Goal: Task Accomplishment & Management: Manage account settings

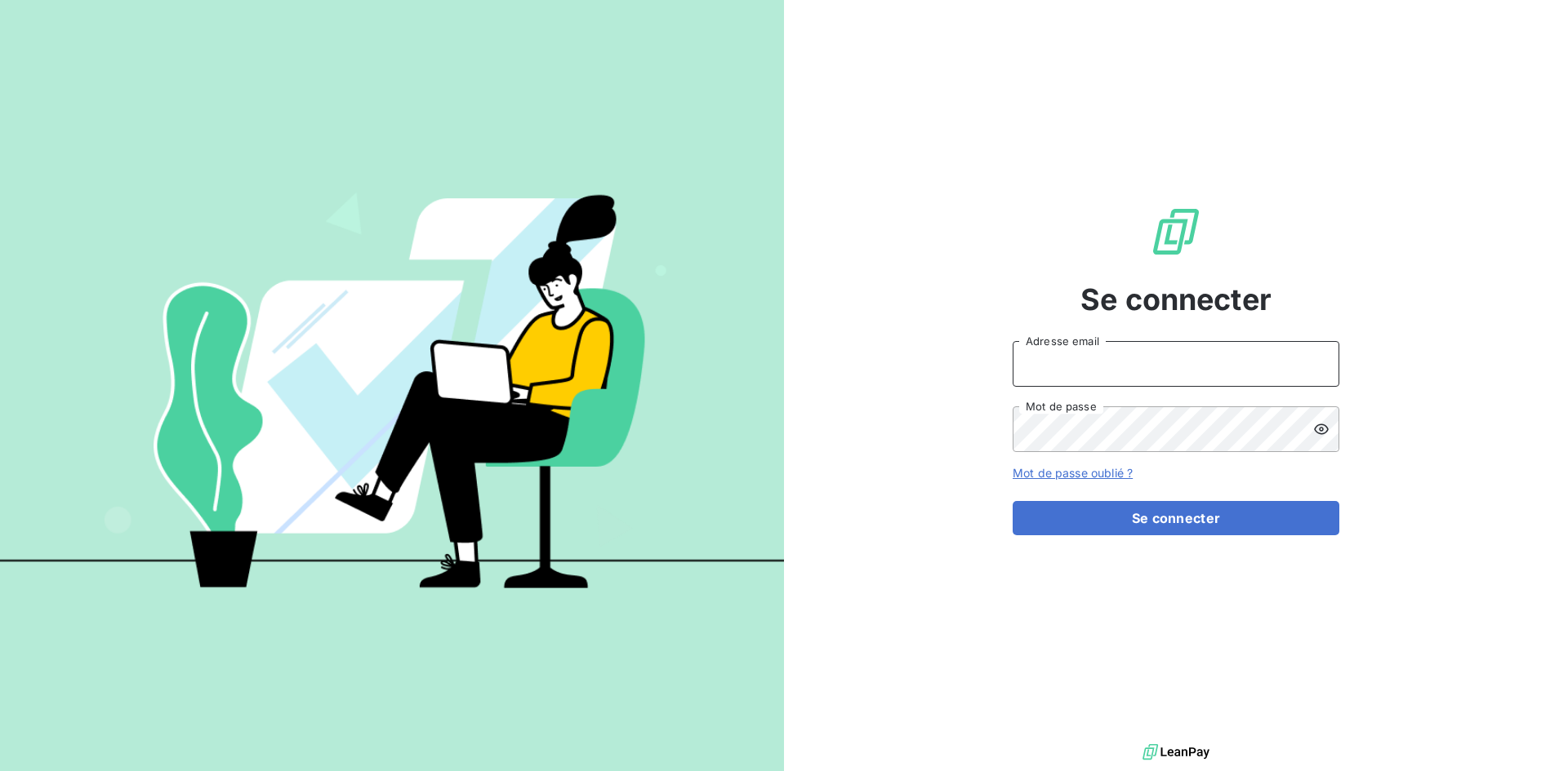
click at [1063, 362] on input "Adresse email" at bounding box center [1176, 364] width 327 height 45
type input "[EMAIL_ADDRESS][DOMAIN_NAME]"
click at [1012, 501] on button "Se connecter" at bounding box center [1176, 518] width 327 height 34
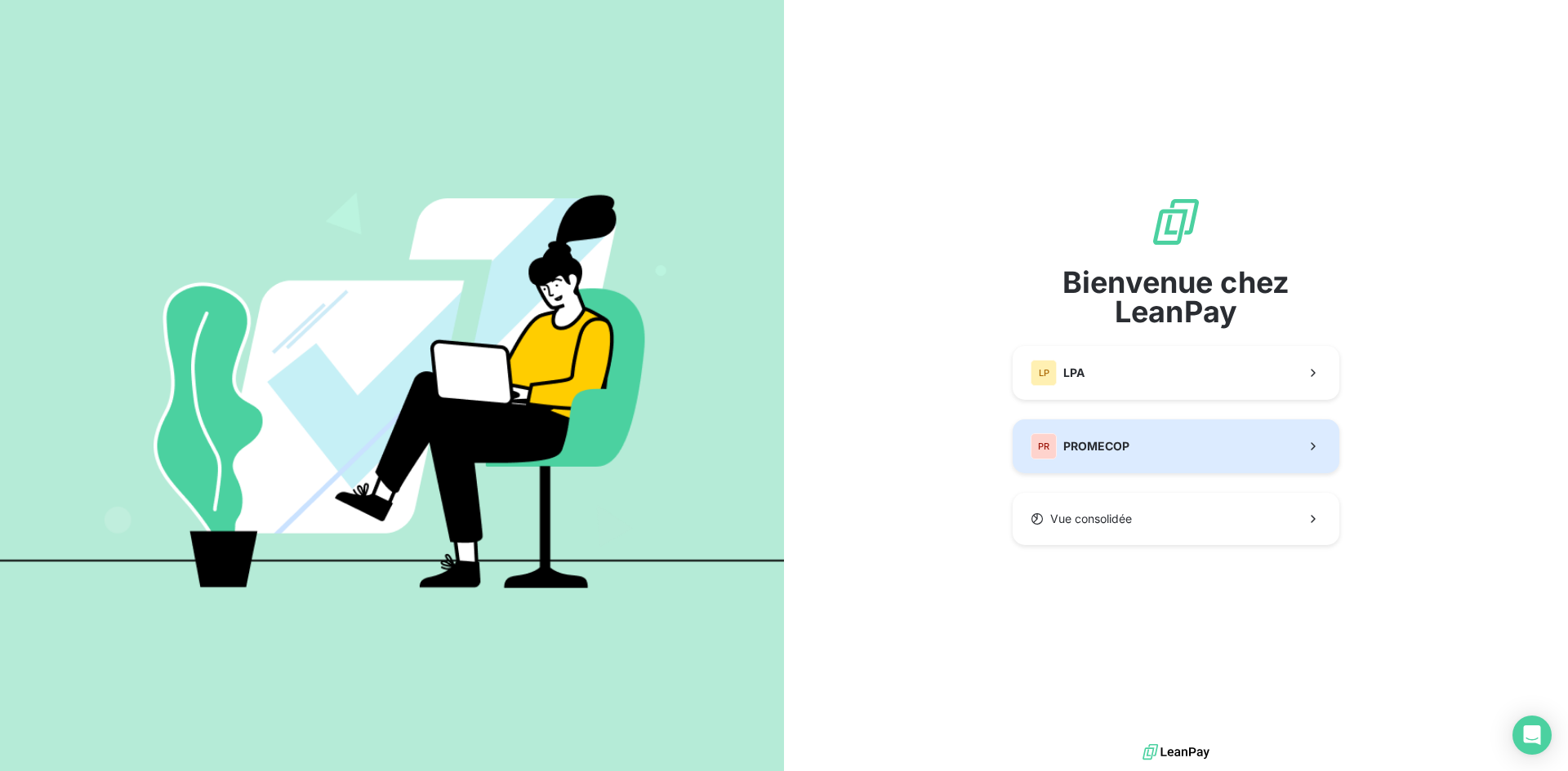
click at [1072, 442] on span "PROMECOP" at bounding box center [1096, 446] width 66 height 17
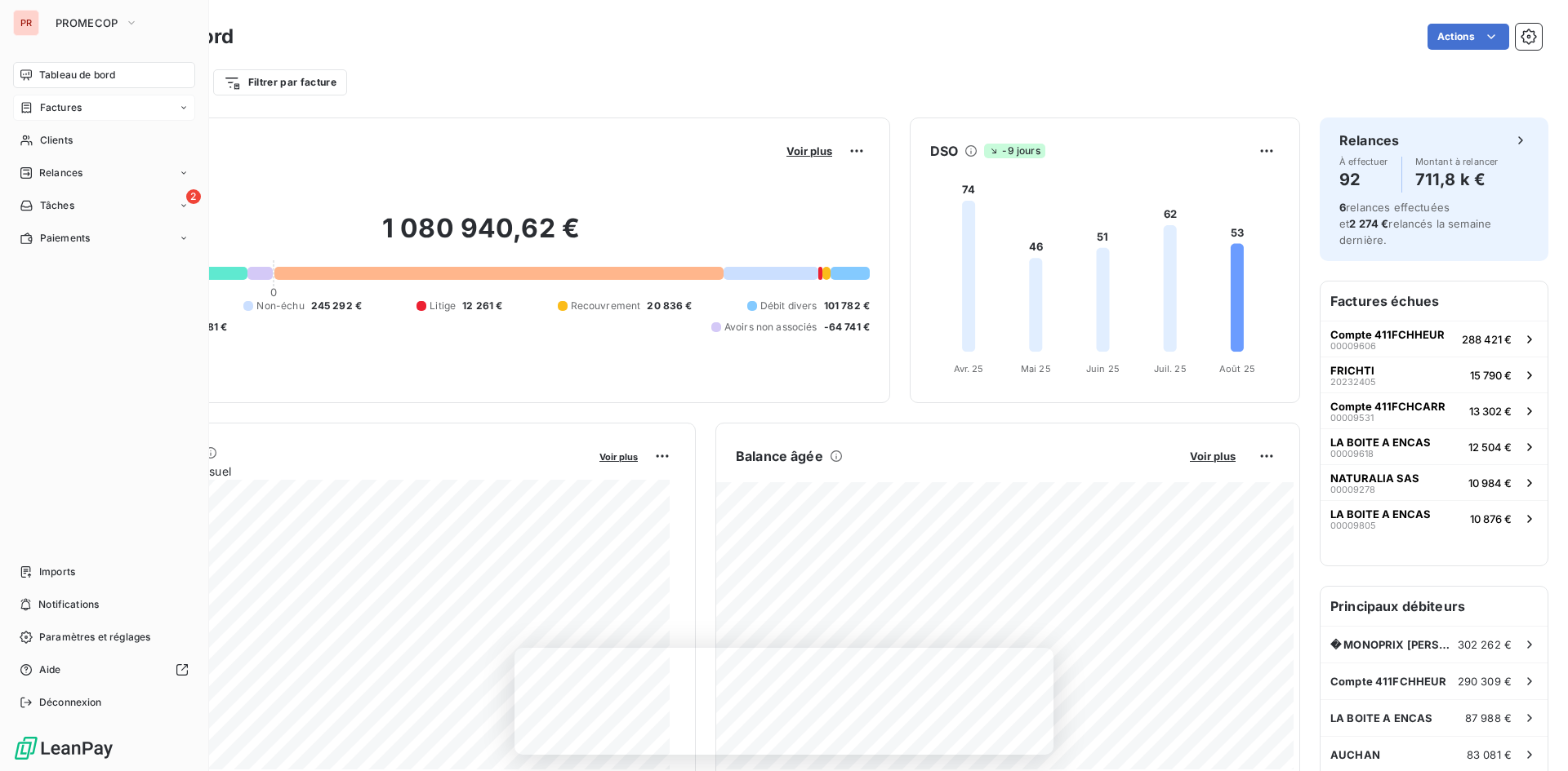
click at [63, 95] on div "Factures" at bounding box center [104, 107] width 182 height 26
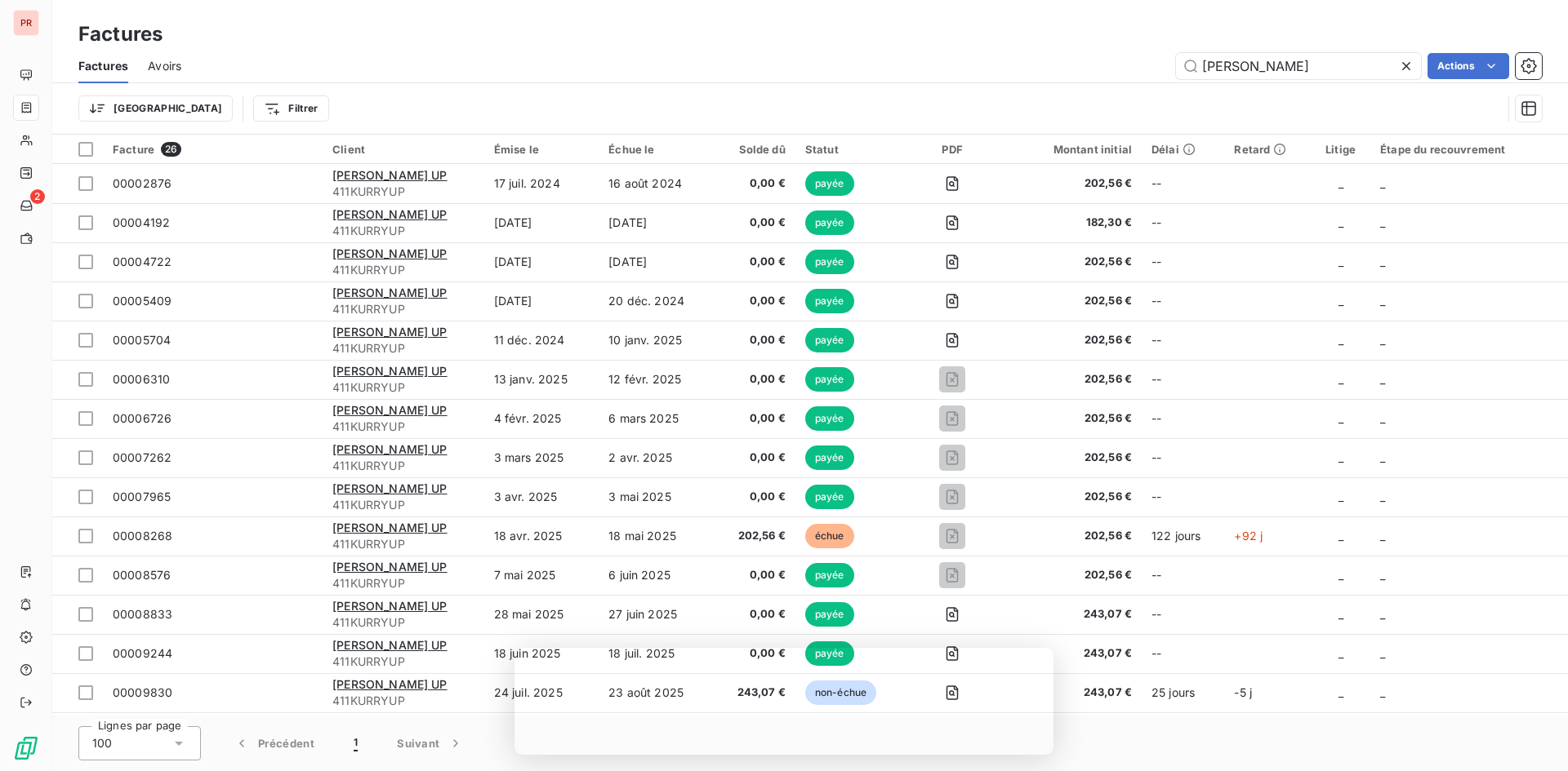
drag, startPoint x: 1255, startPoint y: 67, endPoint x: 1075, endPoint y: 72, distance: 180.1
click at [1075, 72] on div "kurry Actions" at bounding box center [871, 66] width 1341 height 26
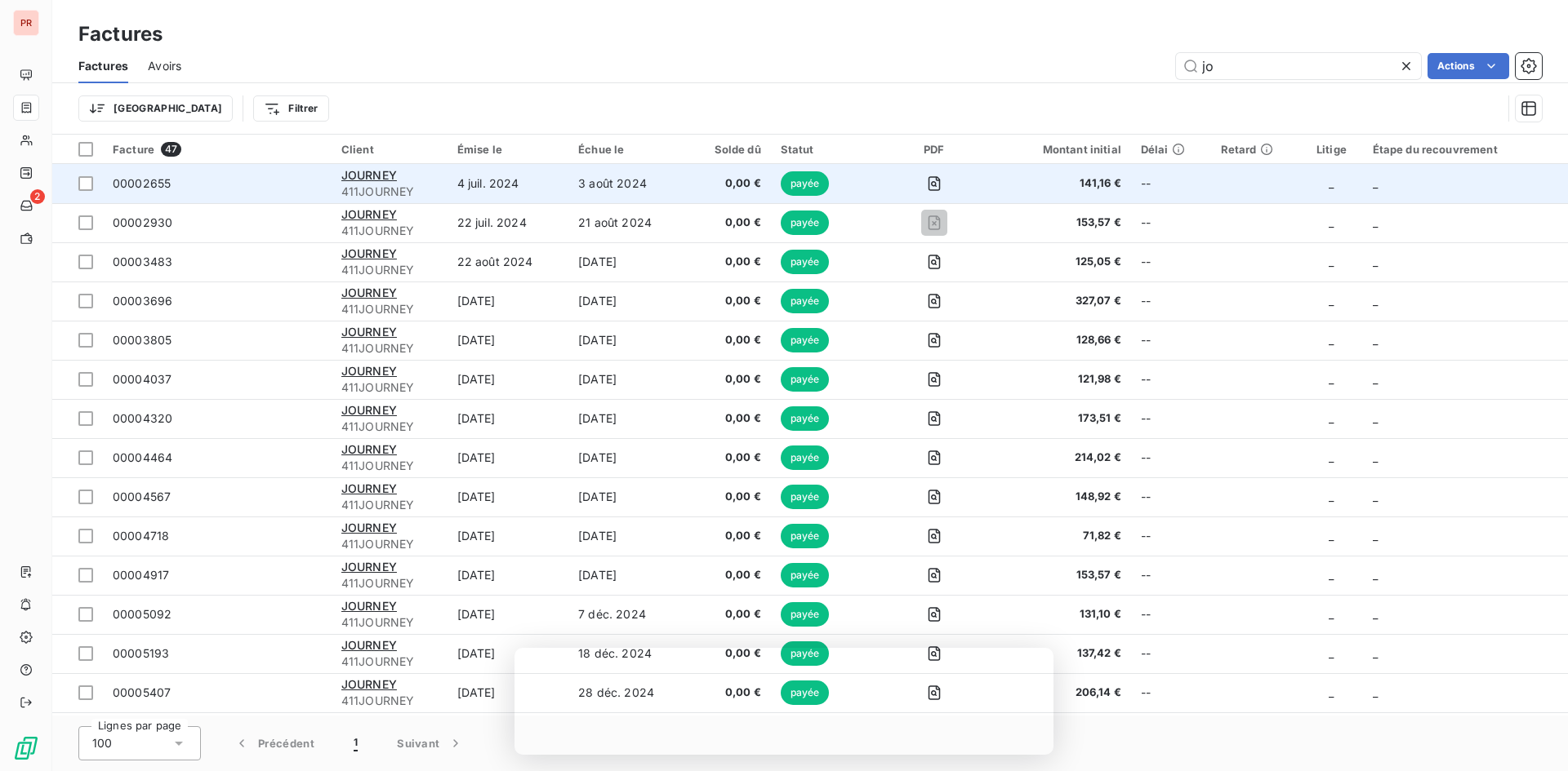
type input "j"
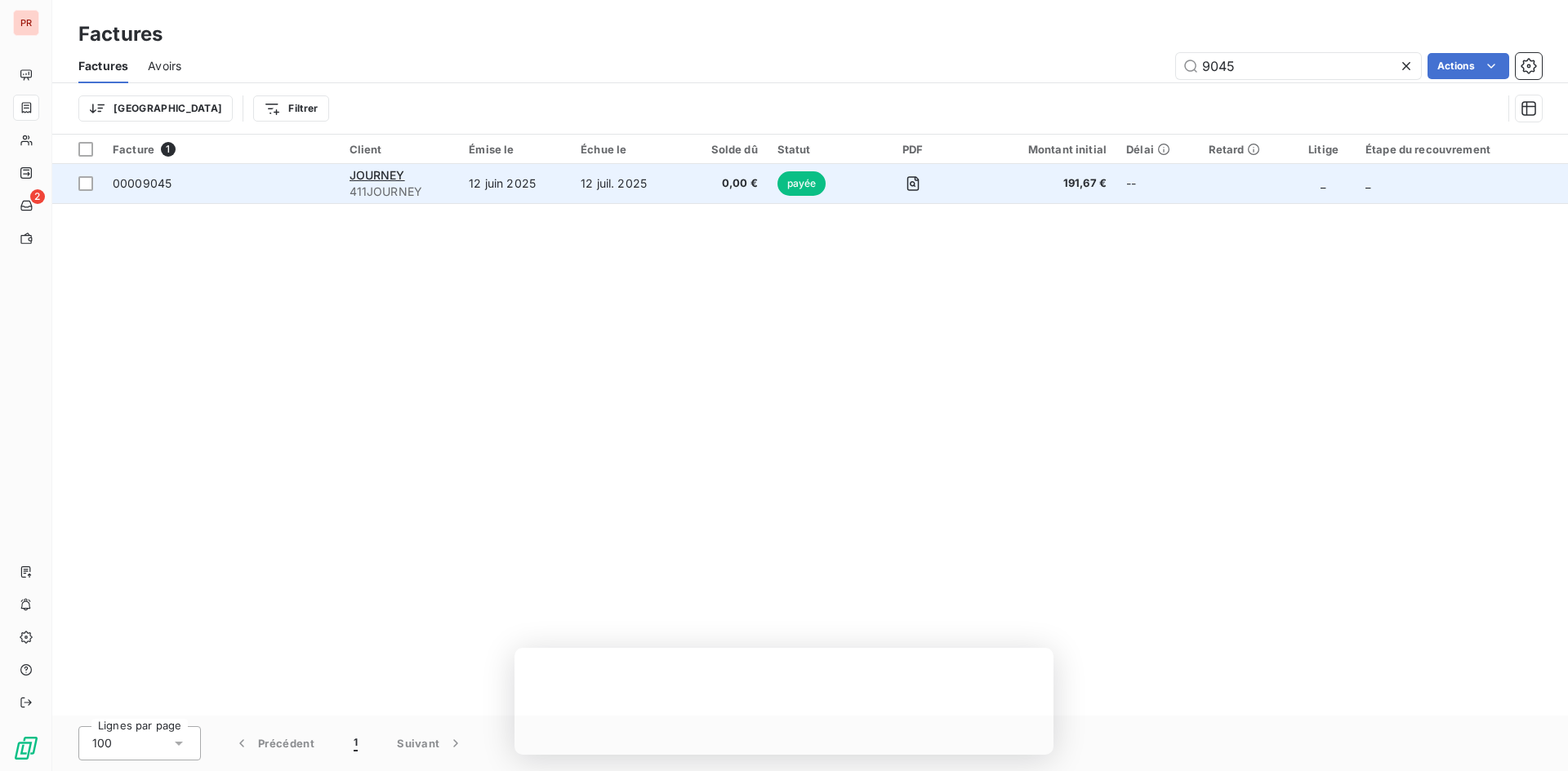
type input "9045"
click at [280, 185] on span "00009045" at bounding box center [221, 183] width 218 height 17
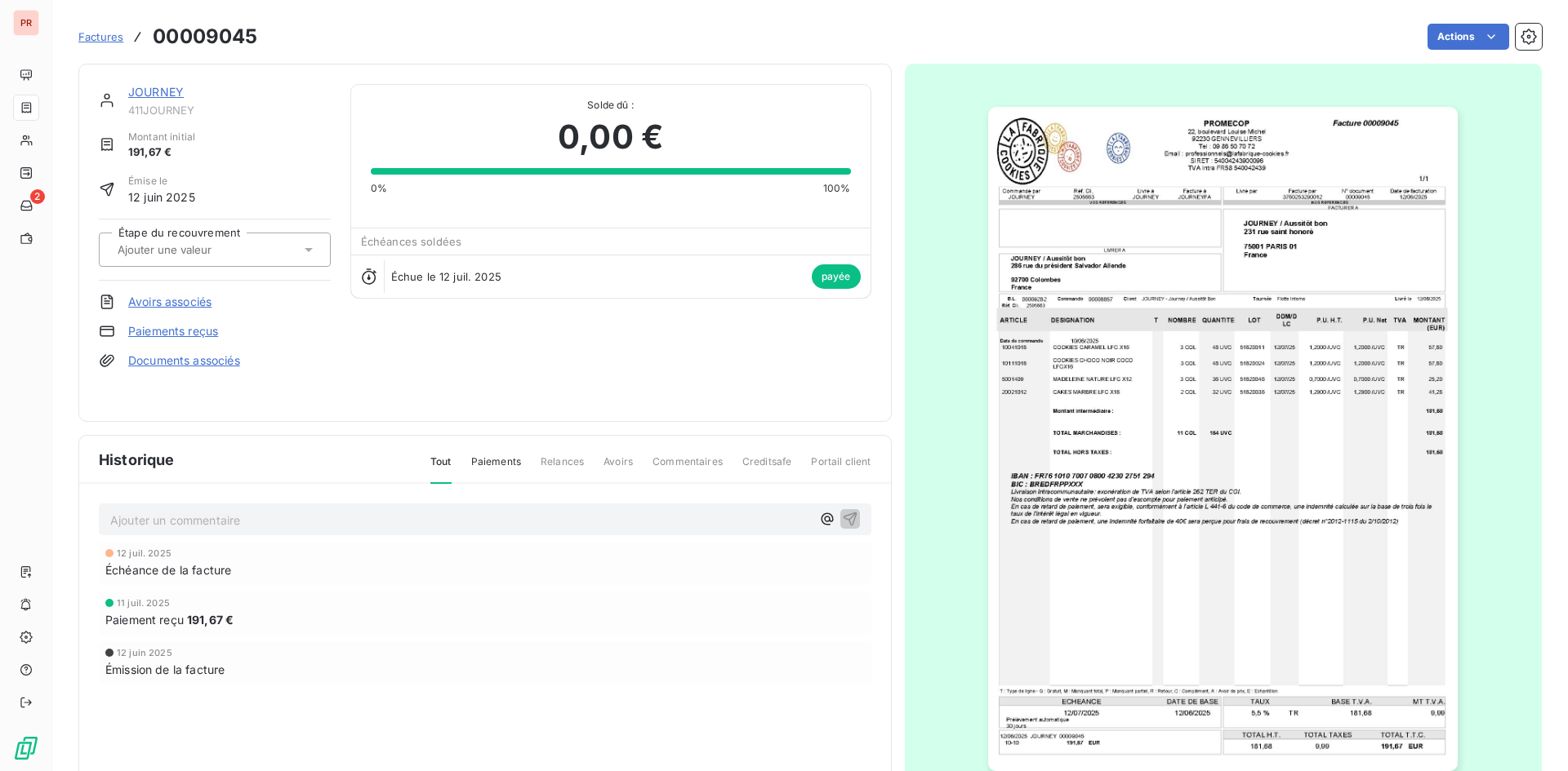
click at [1225, 310] on img "button" at bounding box center [1223, 438] width 470 height 664
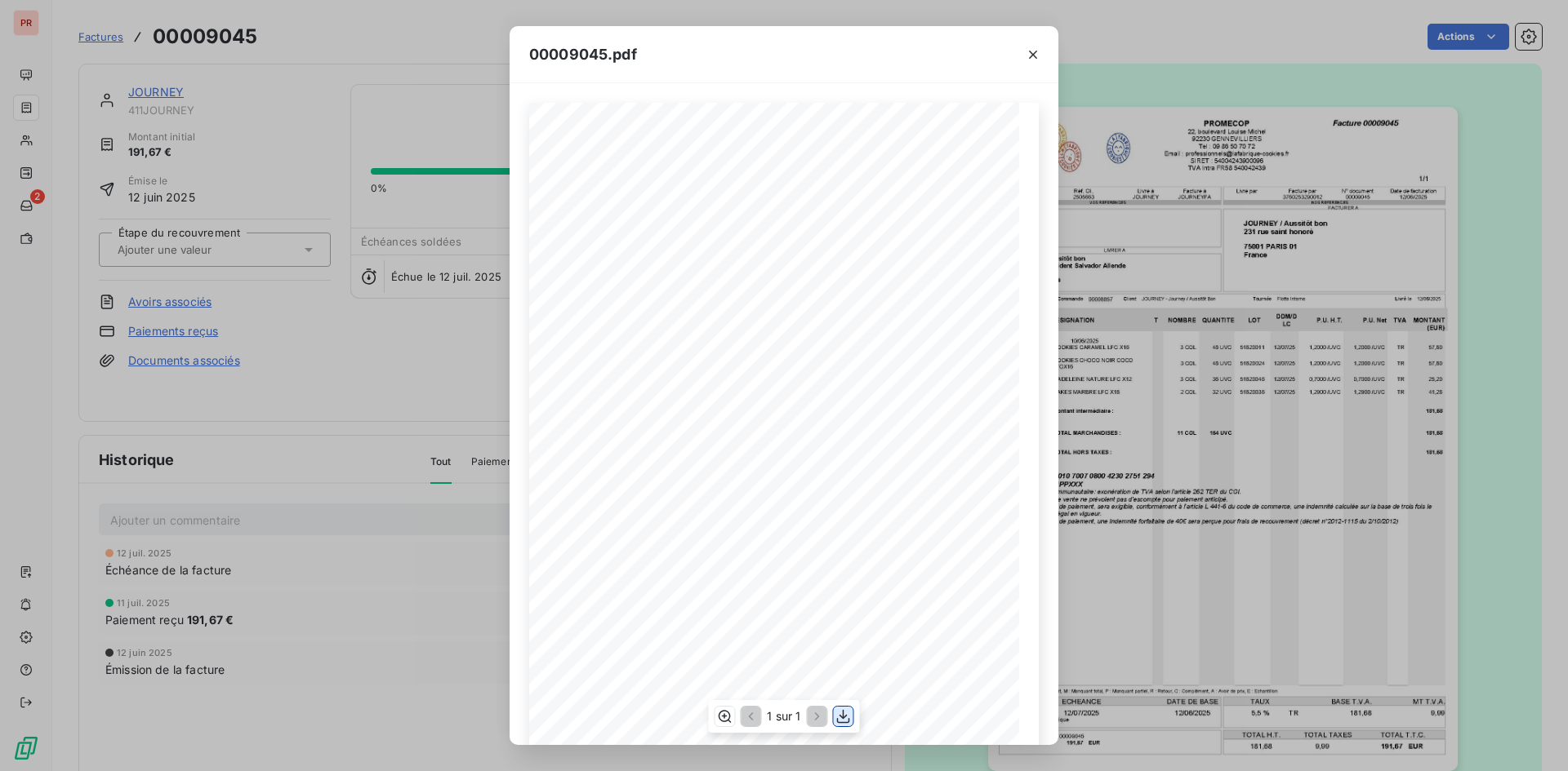
click at [845, 717] on icon "button" at bounding box center [843, 716] width 13 height 14
drag, startPoint x: 389, startPoint y: 135, endPoint x: 352, endPoint y: 92, distance: 56.7
click at [389, 135] on div "00009045.pdf Commandé par Réf. Cli. Livré à Facturé à JOURNEY 2505663 JOURNEY J…" at bounding box center [784, 385] width 1568 height 771
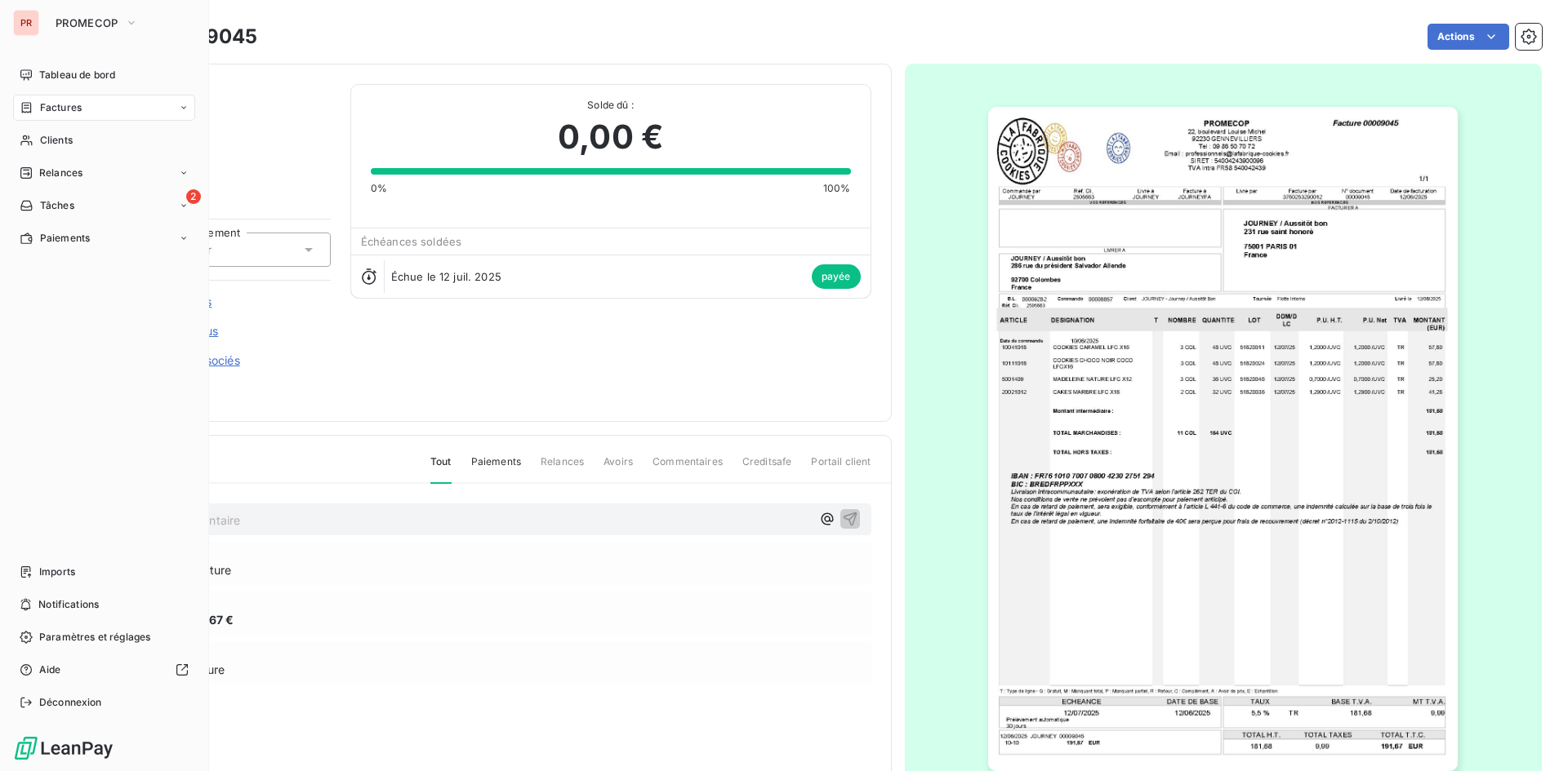
click at [48, 110] on span "Factures" at bounding box center [61, 107] width 42 height 15
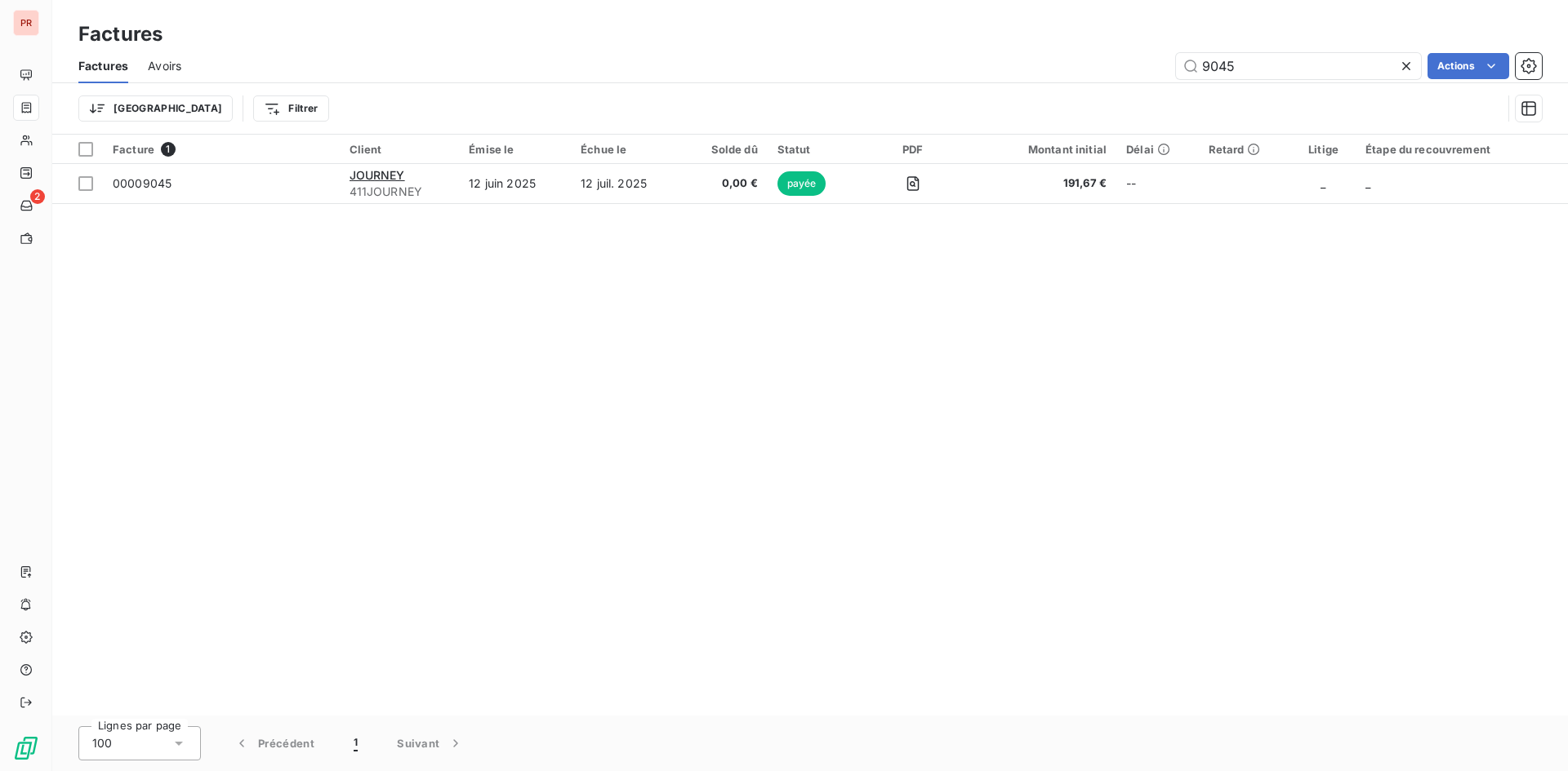
click at [1408, 67] on icon at bounding box center [1406, 65] width 17 height 17
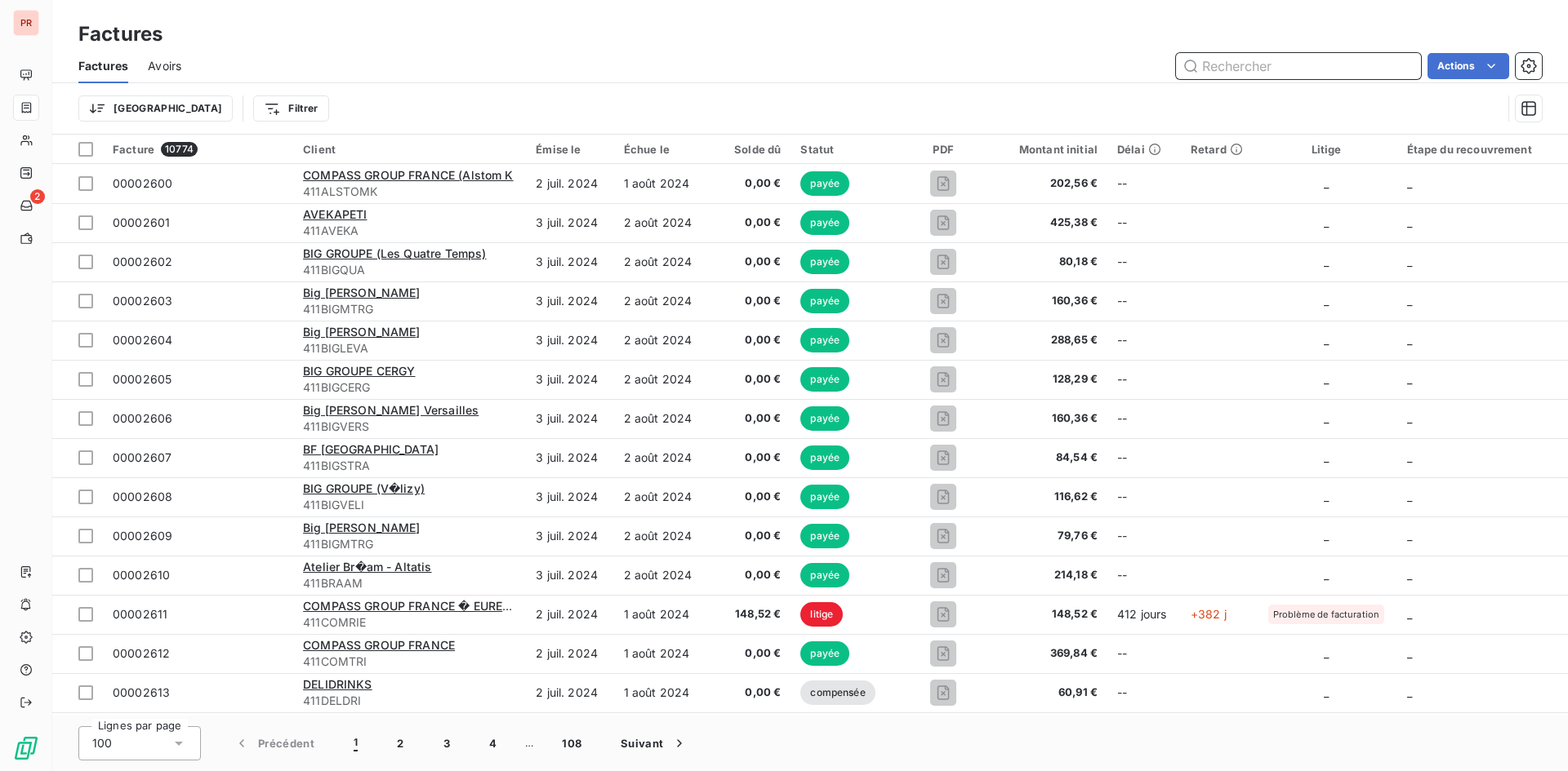
click at [1212, 63] on input "text" at bounding box center [1298, 66] width 245 height 26
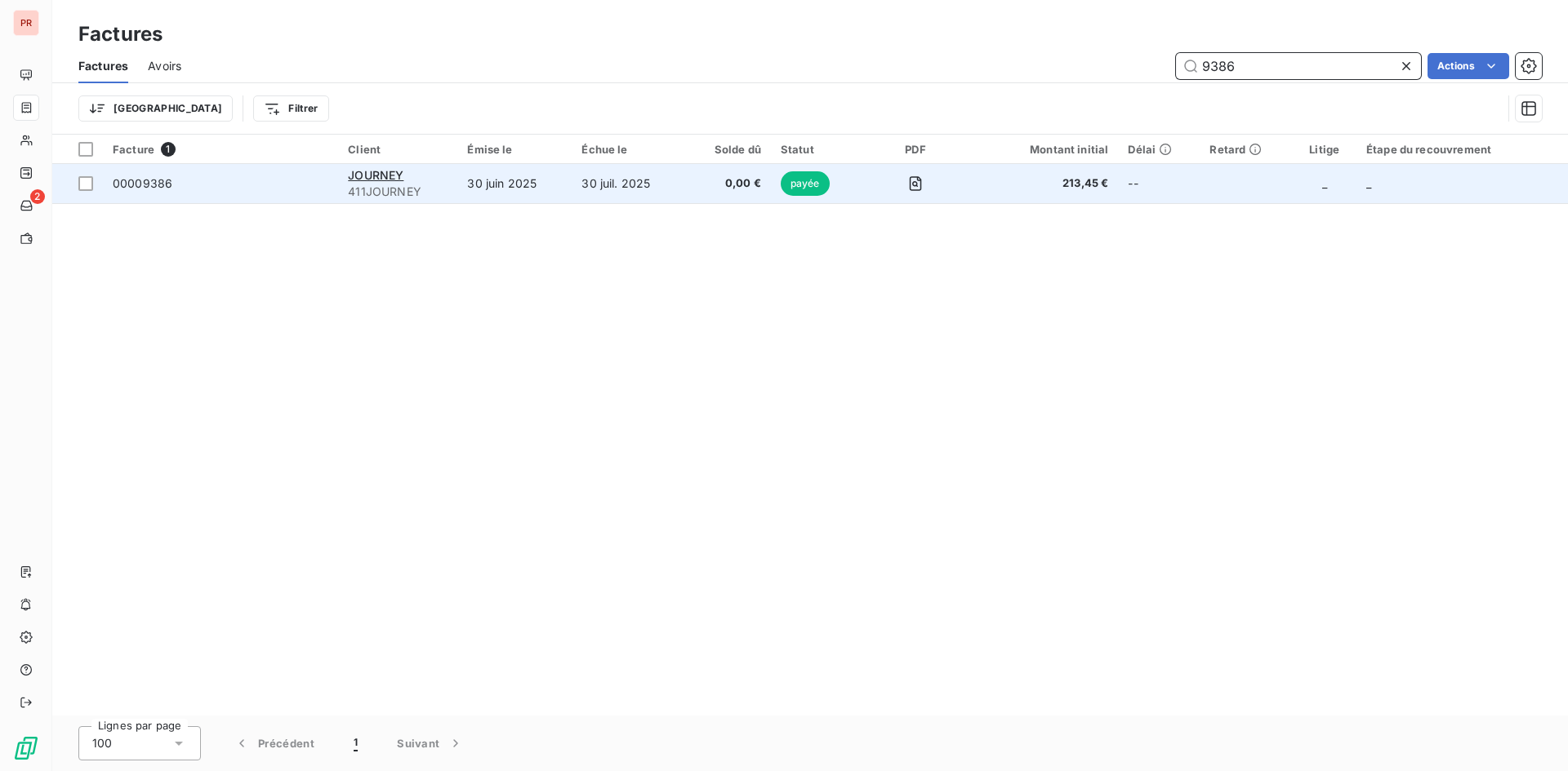
type input "9386"
click at [277, 194] on td "00009386" at bounding box center [220, 183] width 235 height 39
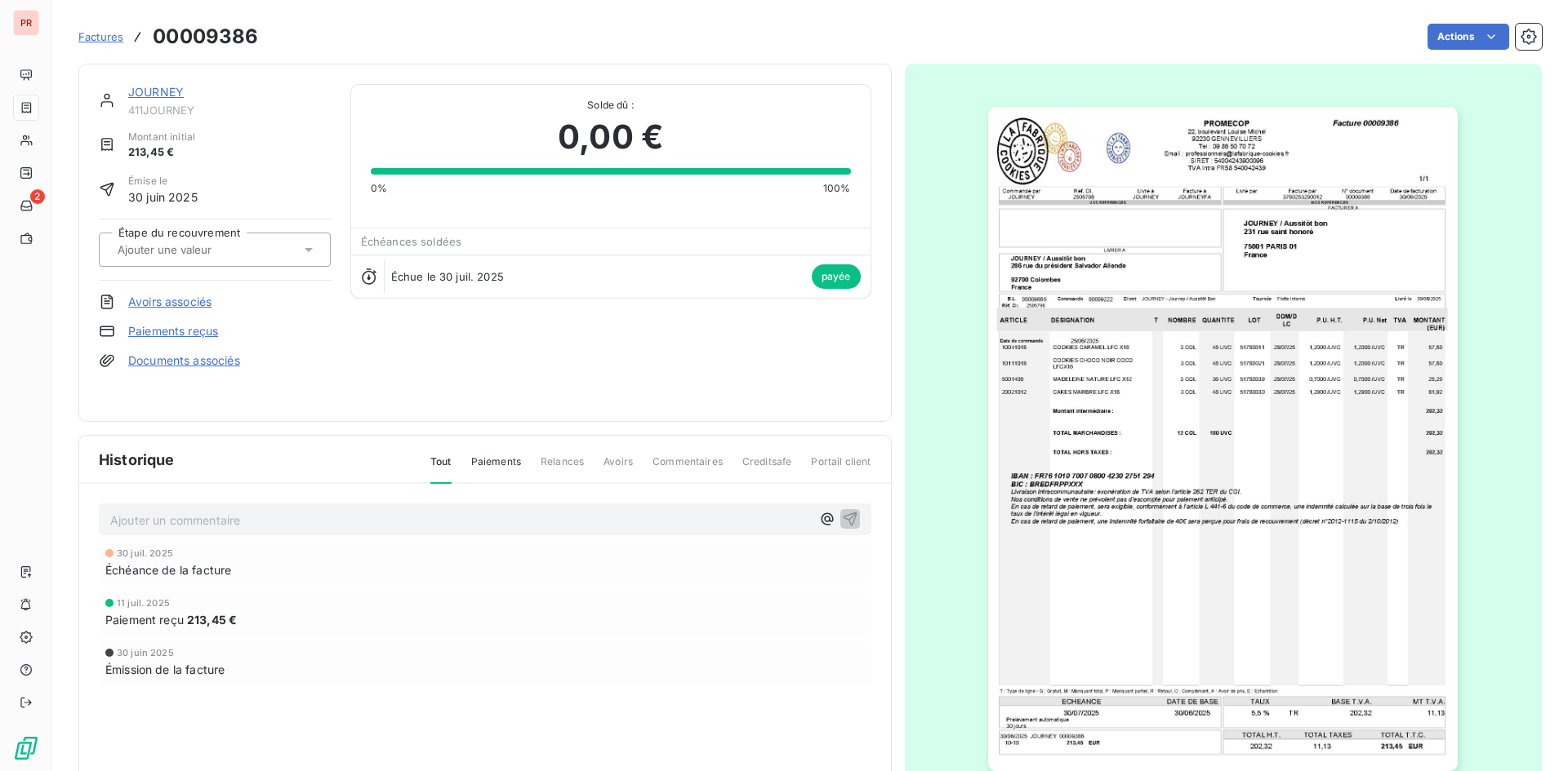
click at [1305, 310] on img "button" at bounding box center [1223, 438] width 470 height 664
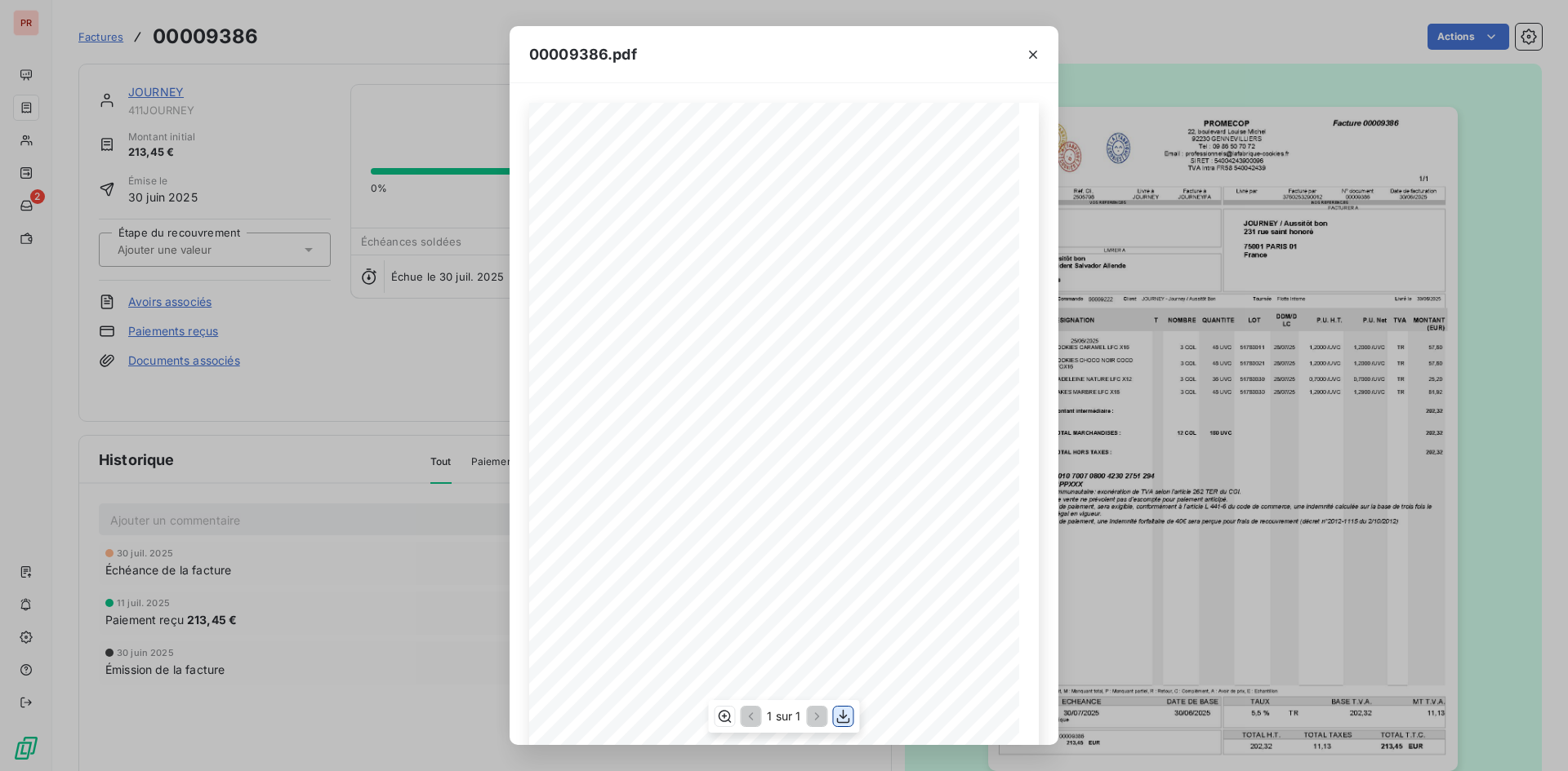
click at [845, 712] on icon "button" at bounding box center [843, 716] width 17 height 17
drag, startPoint x: 1233, startPoint y: 486, endPoint x: 1067, endPoint y: 382, distance: 195.9
click at [1233, 486] on div "00009386.pdf Commandé par Réf. Cli. Livré à Facturé à JOURNEY 2505798 JOURNEY J…" at bounding box center [784, 385] width 1568 height 771
